Goal: Navigation & Orientation: Understand site structure

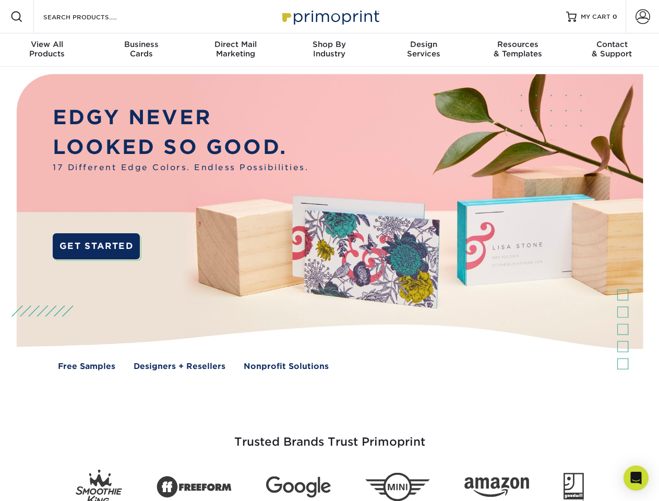
click at [329, 251] on img at bounding box center [329, 230] width 653 height 326
click at [17, 17] on span at bounding box center [16, 16] width 13 height 13
click at [643, 17] on span at bounding box center [643, 16] width 15 height 15
click at [47, 50] on div "View All Products" at bounding box center [47, 49] width 94 height 19
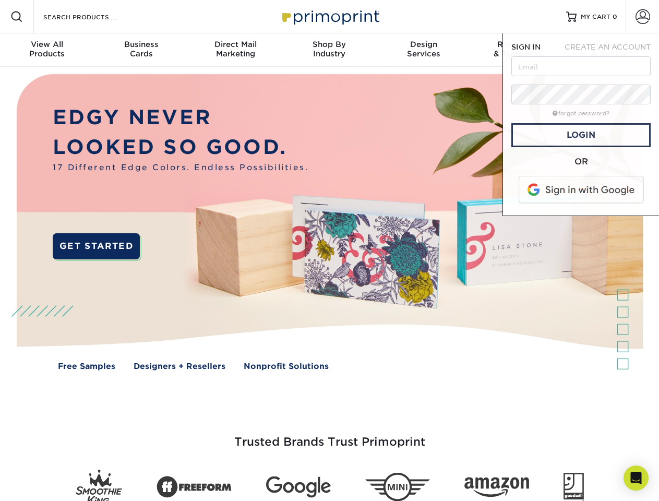
click at [141, 50] on div "Business Cards" at bounding box center [141, 49] width 94 height 19
click at [235, 50] on div "Direct Mail Marketing" at bounding box center [235, 49] width 94 height 19
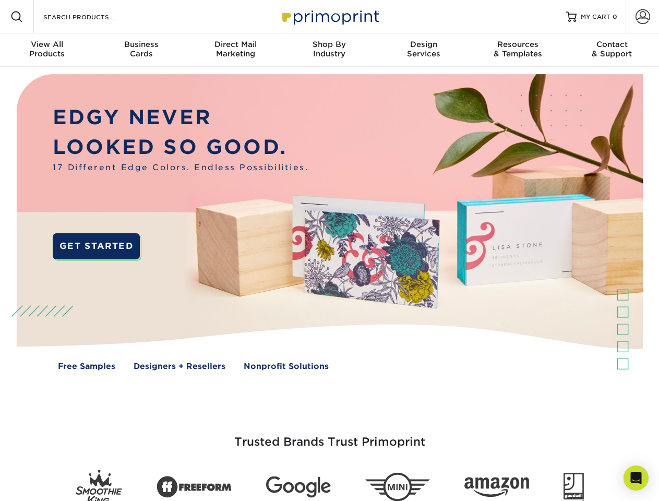
click at [329, 50] on div "Shop By Industry" at bounding box center [329, 49] width 94 height 19
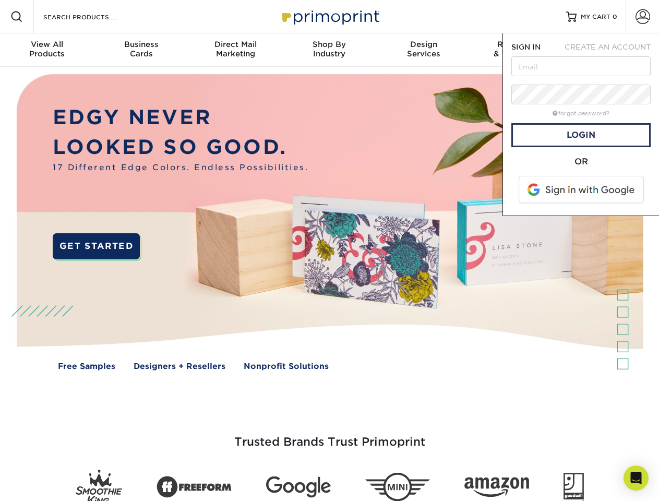
click at [424, 50] on div "Design Services" at bounding box center [424, 49] width 94 height 19
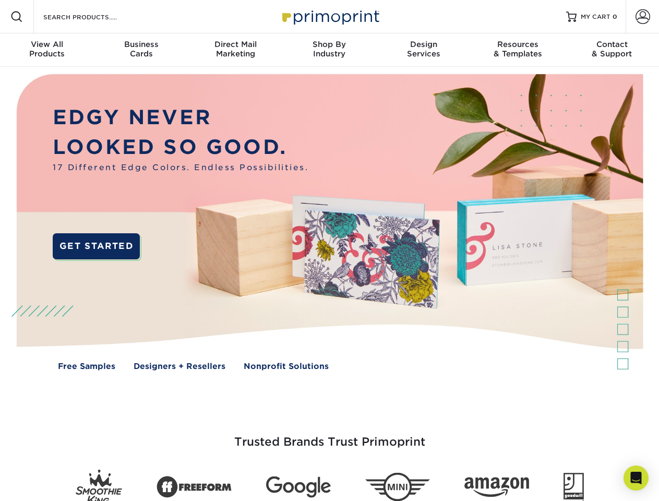
click at [518, 50] on span "SIGN IN" at bounding box center [526, 47] width 29 height 8
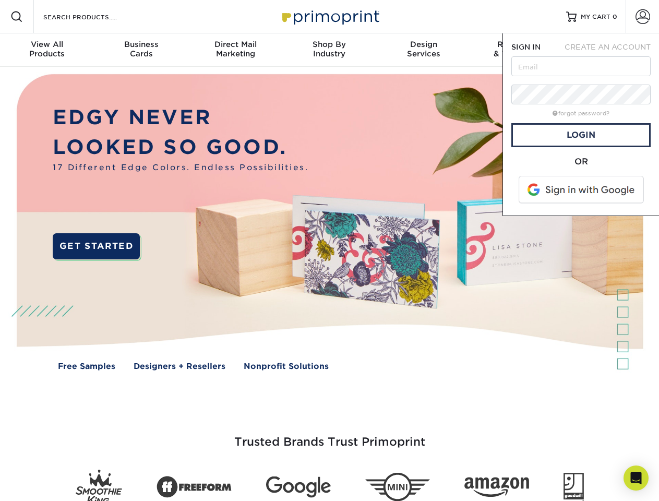
click at [612, 50] on div "Contact & Support" at bounding box center [612, 49] width 94 height 19
